Goal: Transaction & Acquisition: Purchase product/service

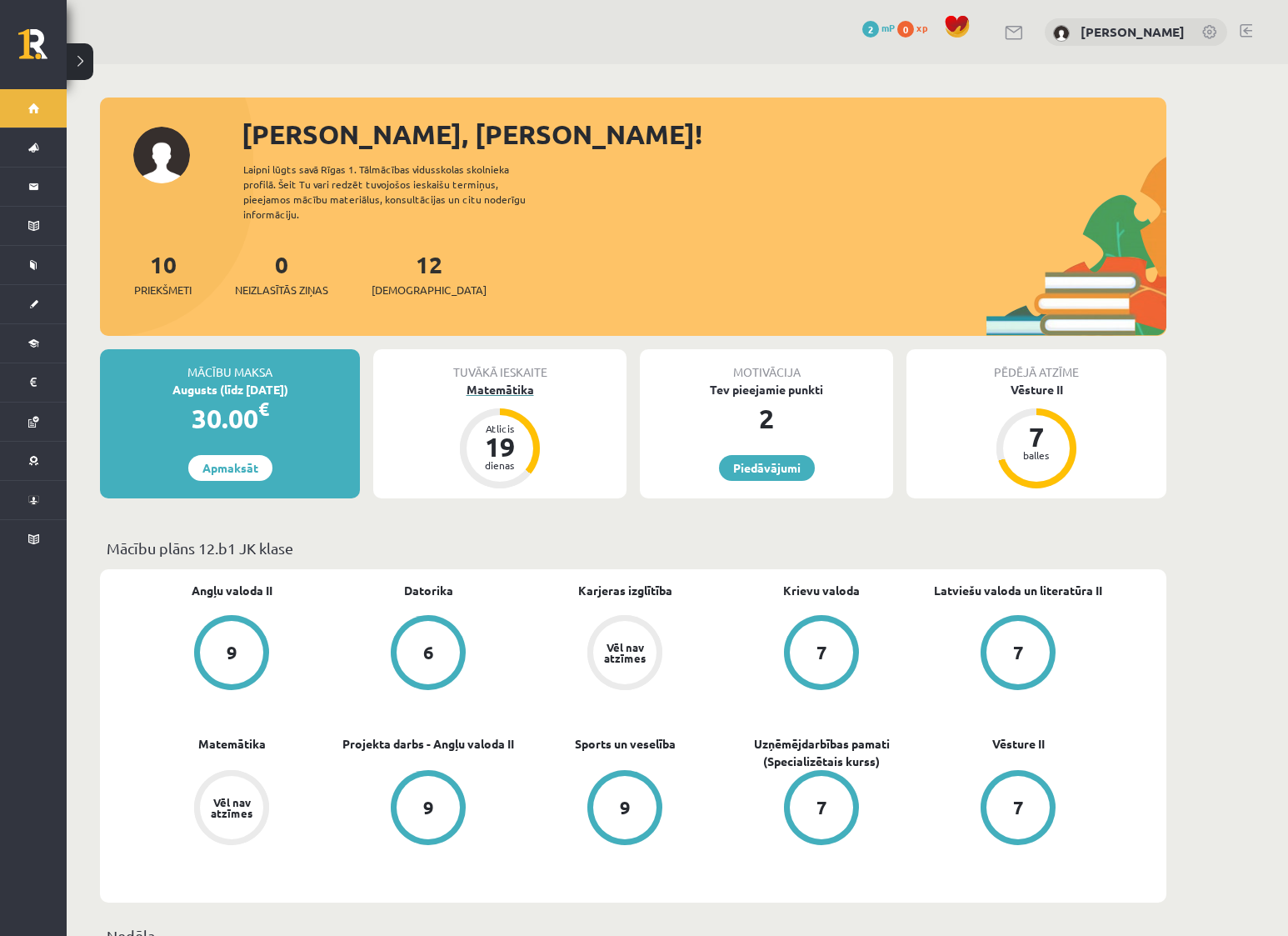
click at [512, 381] on div "Matemātika" at bounding box center [500, 390] width 253 height 18
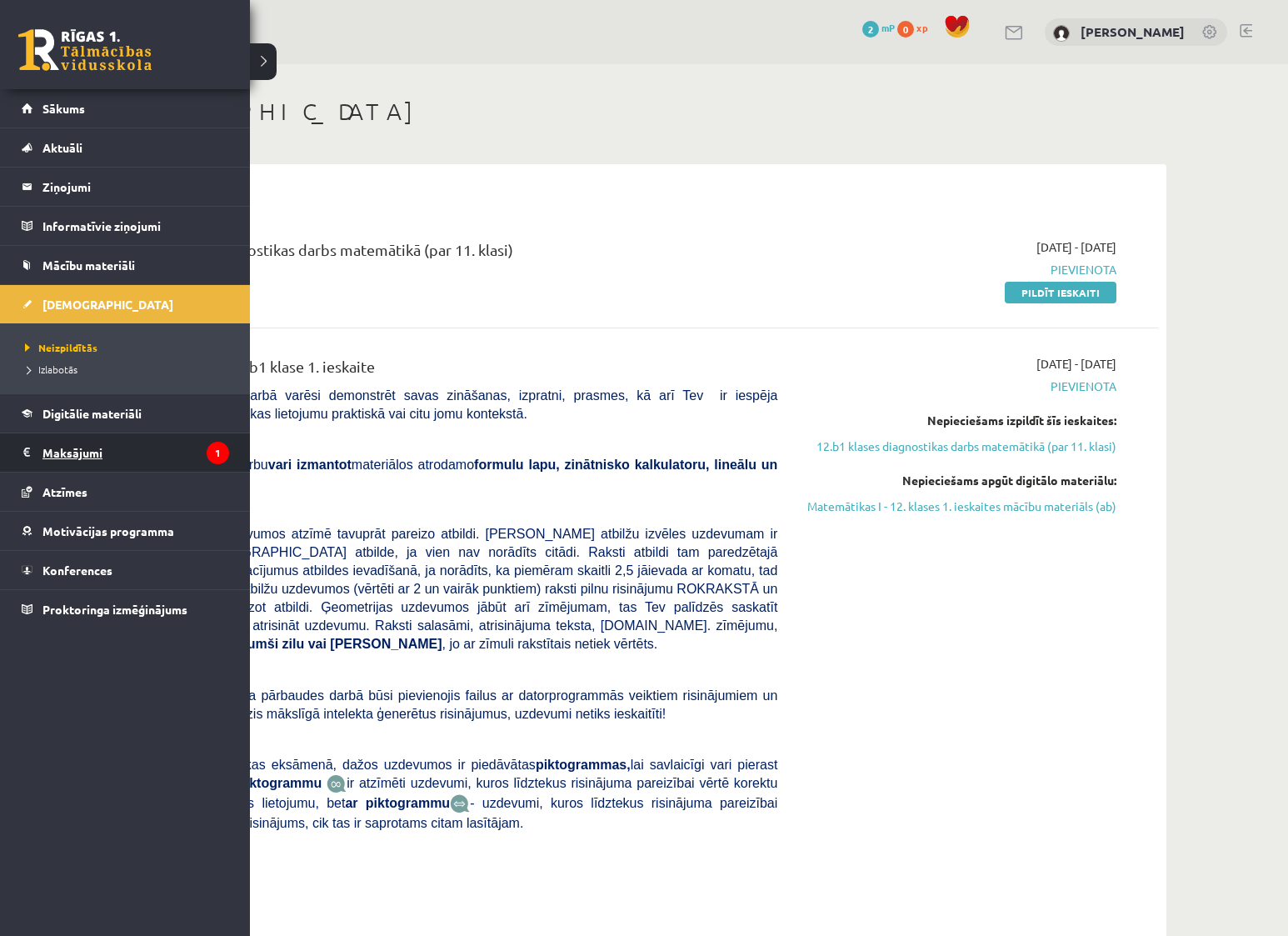
click at [81, 449] on legend "Maksājumi 1" at bounding box center [136, 452] width 187 height 38
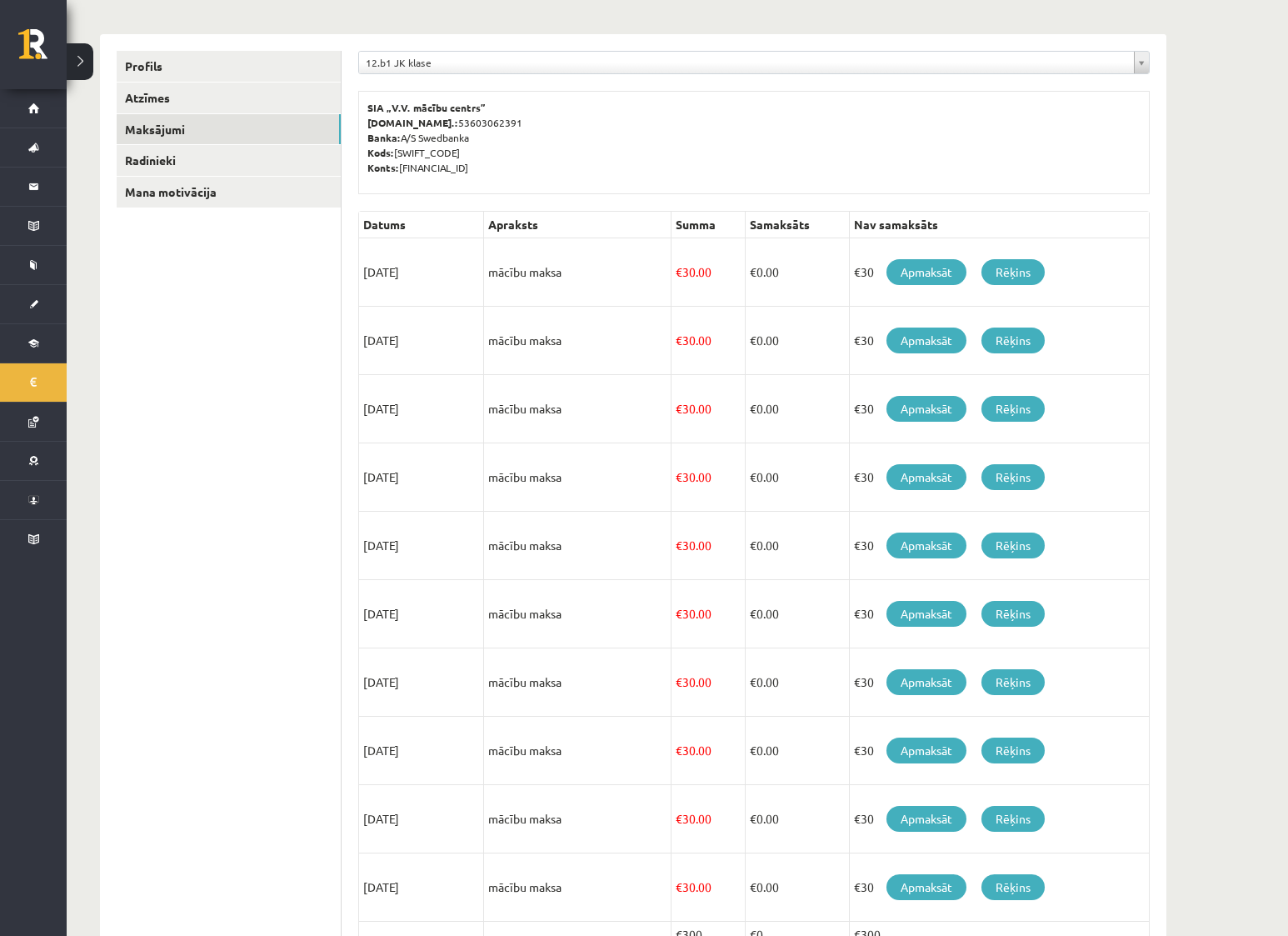
scroll to position [287, 0]
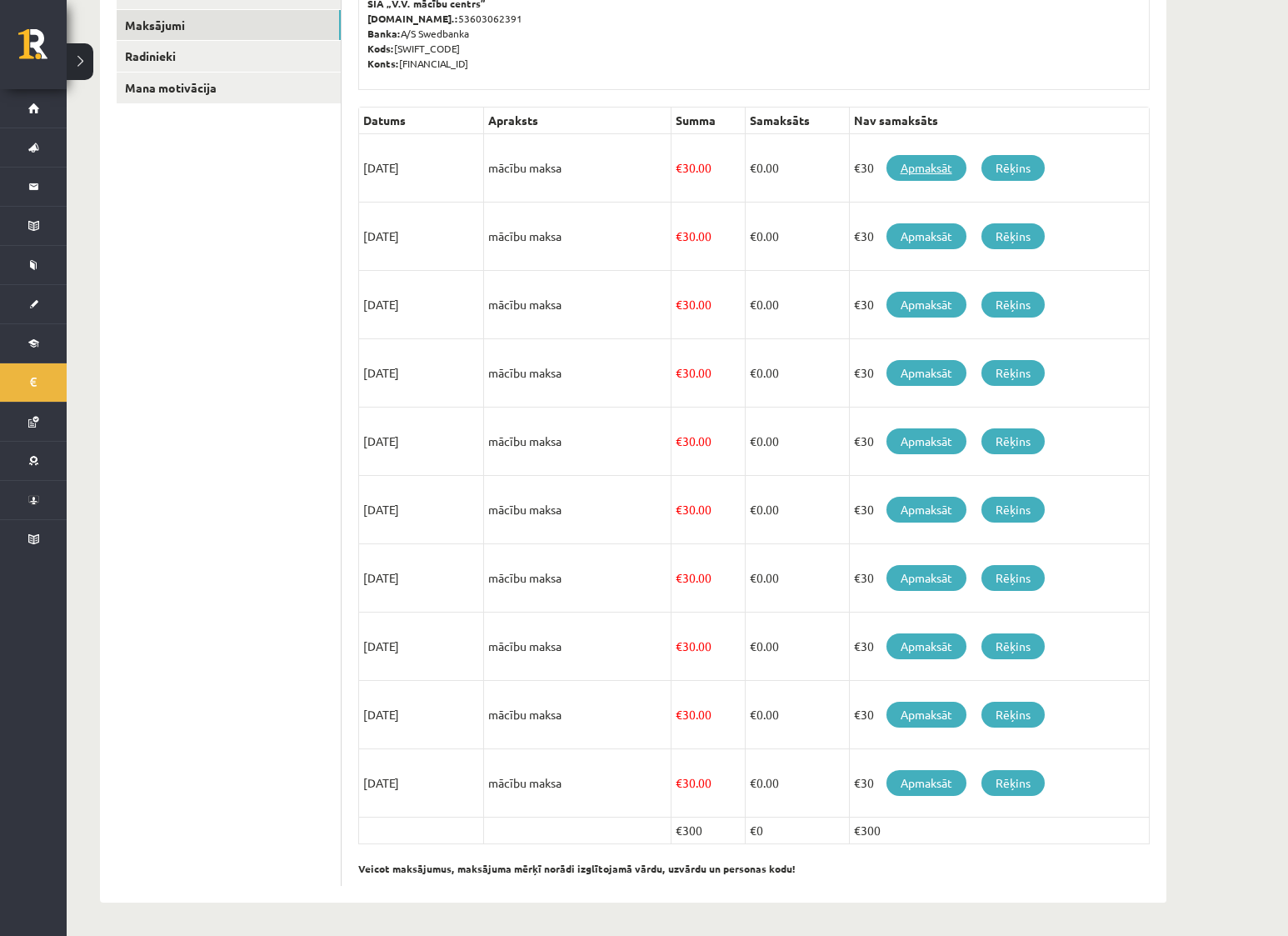
click at [907, 165] on link "Apmaksāt" at bounding box center [927, 168] width 80 height 26
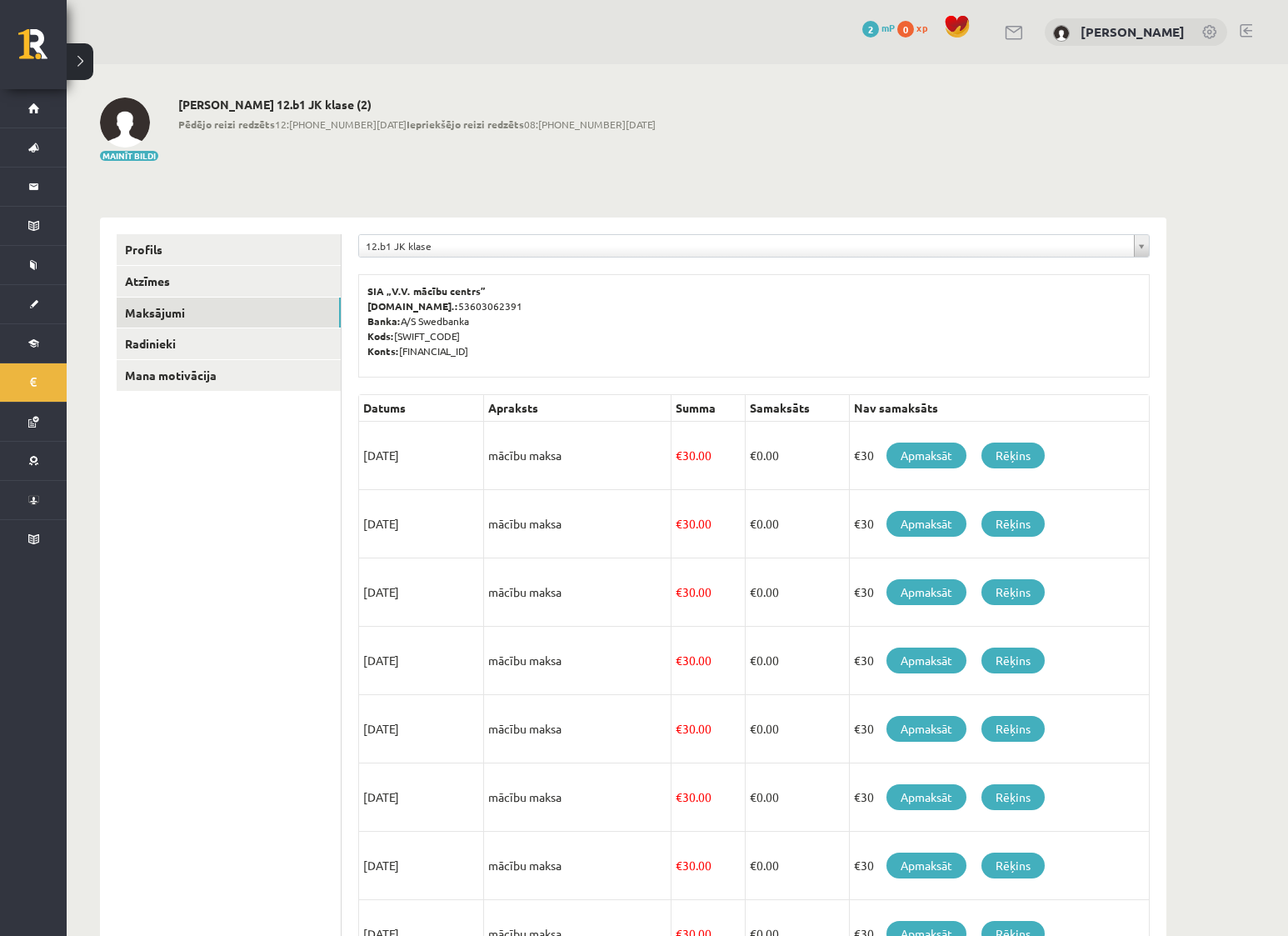
scroll to position [287, 0]
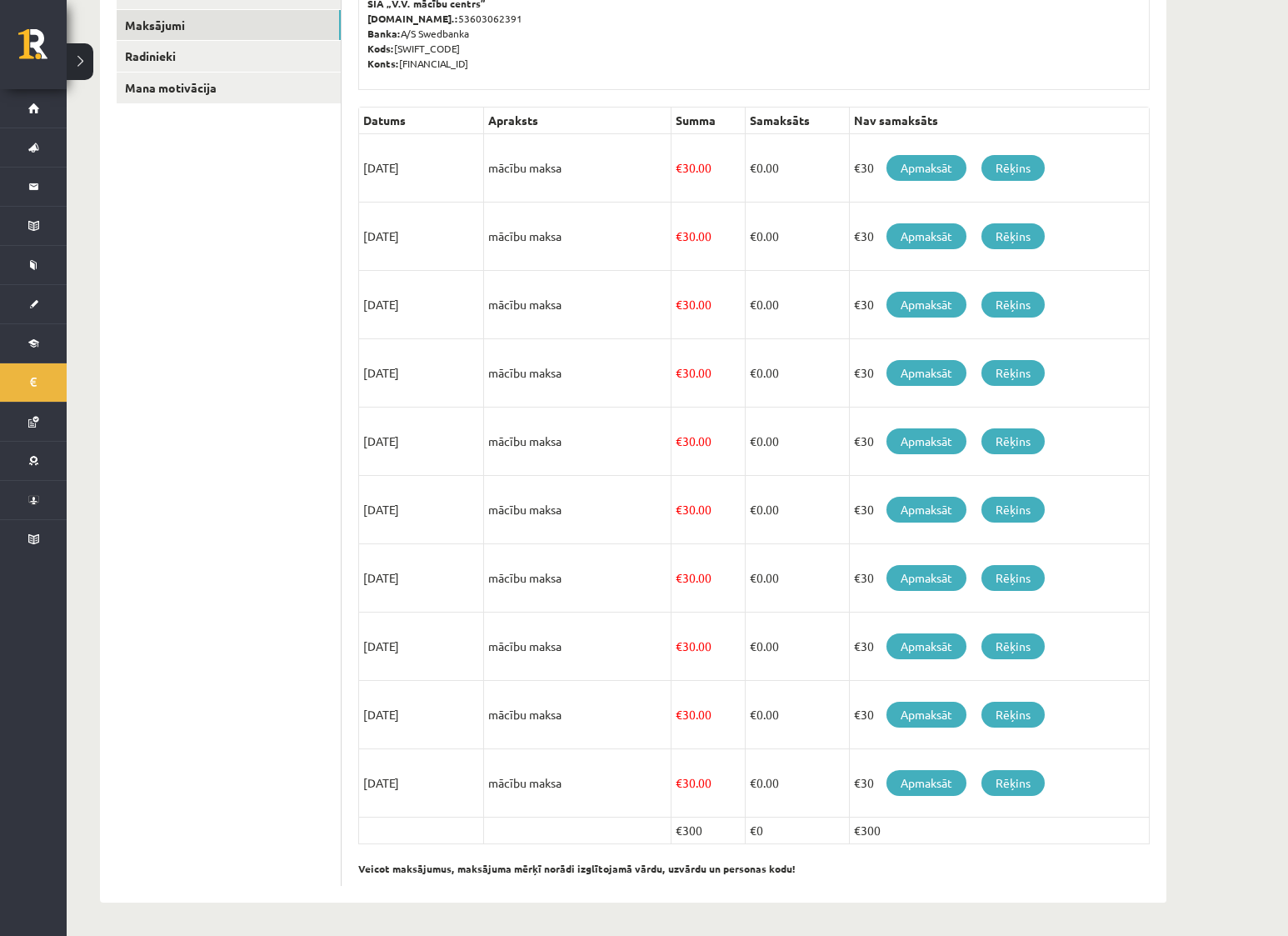
click at [1218, 303] on div "**********" at bounding box center [677, 356] width 1222 height 1159
click at [915, 168] on link "Apmaksāt" at bounding box center [927, 168] width 80 height 26
